Goal: Communication & Community: Answer question/provide support

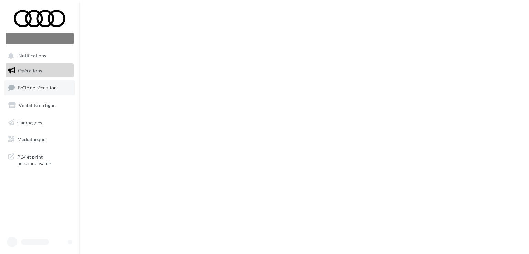
click at [44, 92] on link "Boîte de réception" at bounding box center [39, 87] width 71 height 15
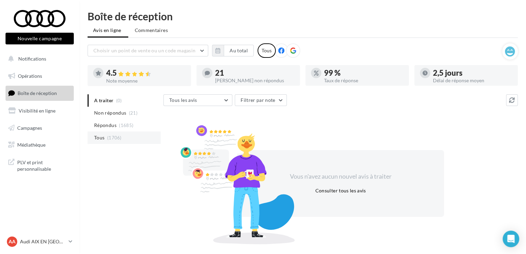
click at [107, 141] on li "Tous (1706)" at bounding box center [124, 138] width 73 height 12
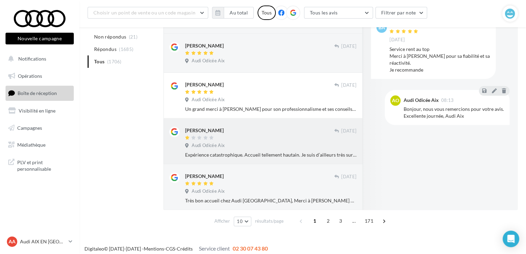
scroll to position [327, 0]
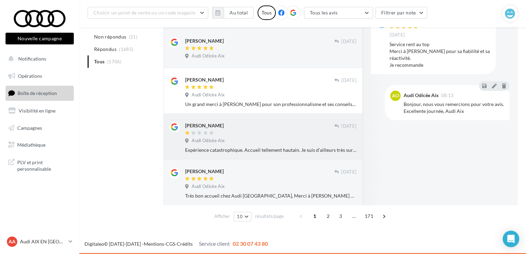
click at [251, 132] on div at bounding box center [259, 134] width 149 height 6
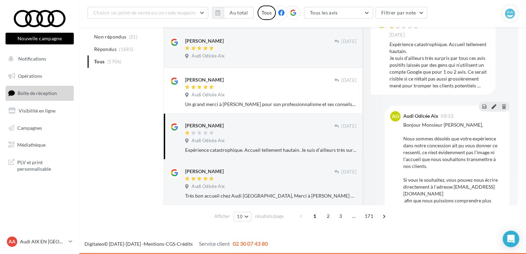
click at [490, 105] on button at bounding box center [494, 106] width 8 height 8
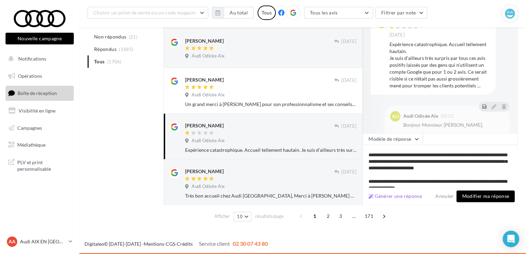
scroll to position [0, 0]
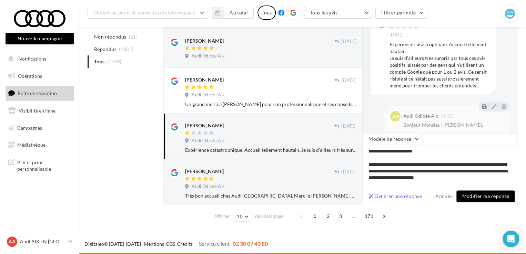
drag, startPoint x: 430, startPoint y: 178, endPoint x: 361, endPoint y: 139, distance: 79.3
type textarea "**********"
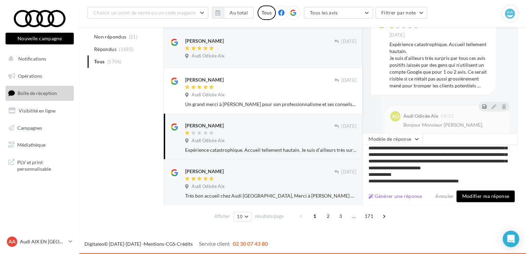
scroll to position [63, 0]
type textarea "**********"
click at [480, 195] on button "Modifier ma réponse" at bounding box center [485, 197] width 58 height 12
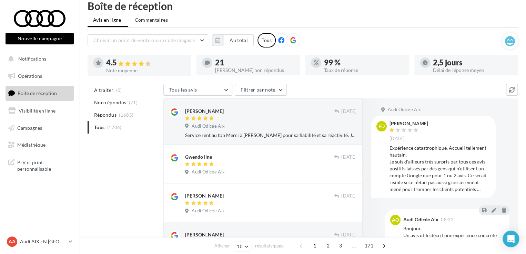
scroll to position [0, 0]
